Goal: Task Accomplishment & Management: Use online tool/utility

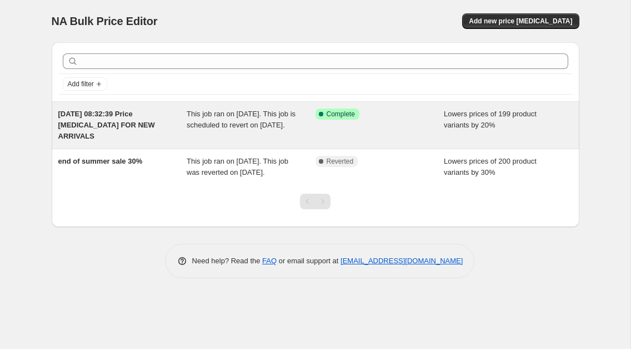
click at [453, 123] on span "Lowers prices of 199 product variants by 20%" at bounding box center [490, 119] width 93 height 19
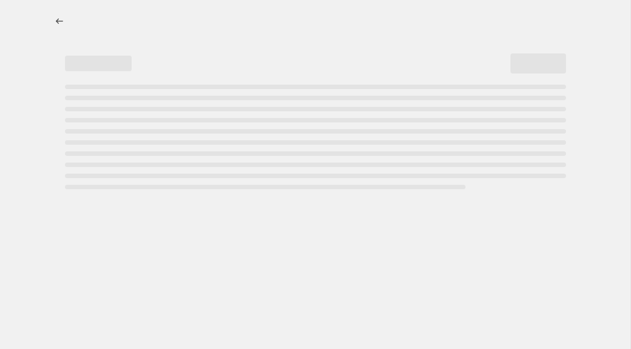
select select "percentage"
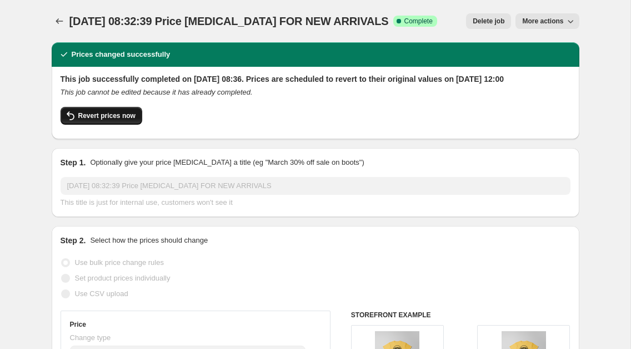
click at [122, 120] on span "Revert prices now" at bounding box center [106, 115] width 57 height 9
checkbox input "false"
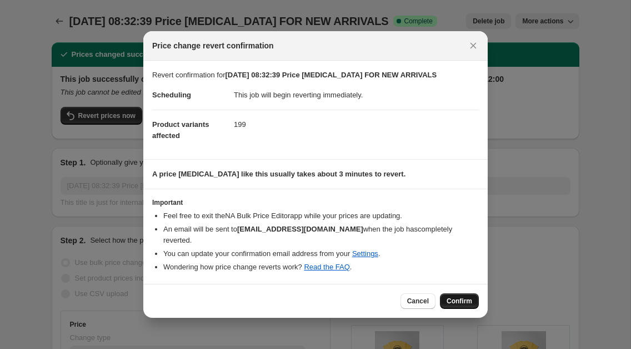
click at [456, 305] on span "Confirm" at bounding box center [460, 300] width 26 height 9
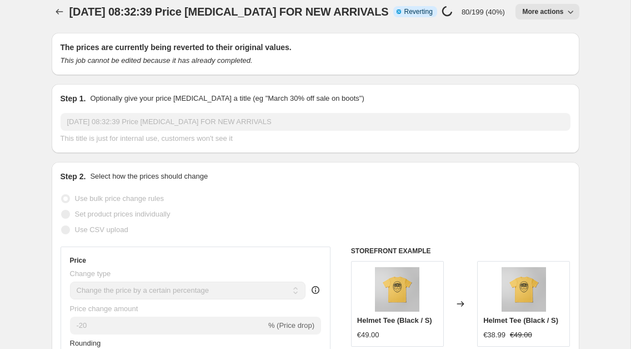
scroll to position [7, 0]
